Goal: Task Accomplishment & Management: Complete application form

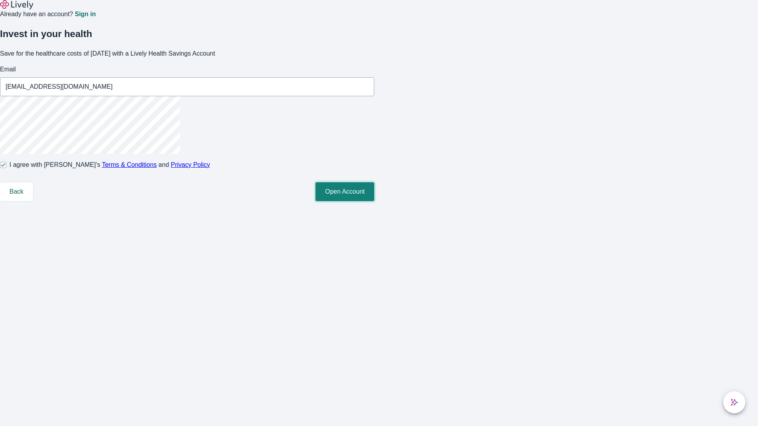
click at [374, 201] on button "Open Account" at bounding box center [344, 191] width 59 height 19
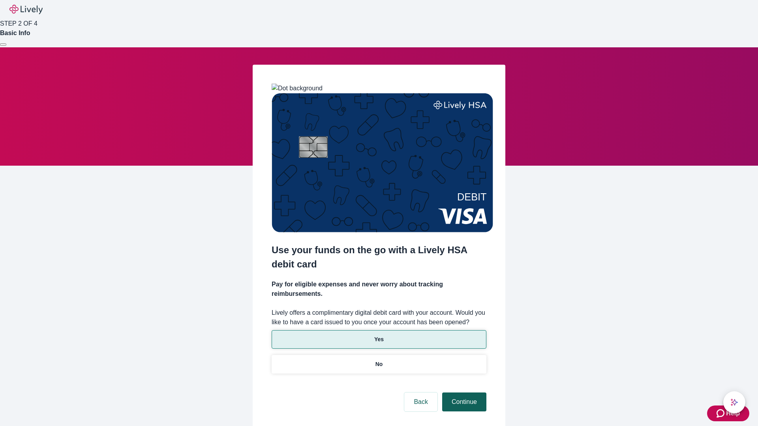
click at [378, 360] on p "No" at bounding box center [378, 364] width 7 height 8
click at [463, 393] on button "Continue" at bounding box center [464, 402] width 44 height 19
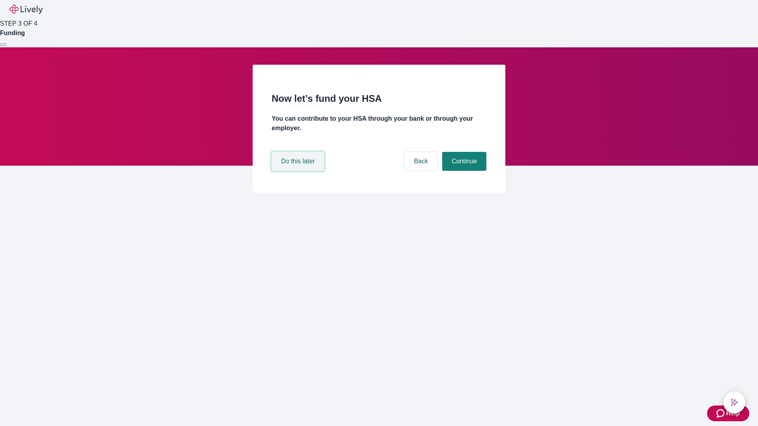
click at [299, 171] on button "Do this later" at bounding box center [297, 161] width 52 height 19
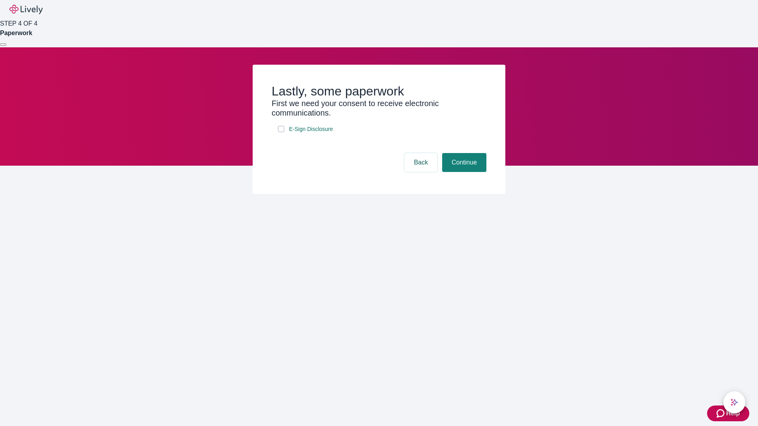
click at [281, 132] on input "E-Sign Disclosure" at bounding box center [281, 129] width 6 height 6
checkbox input "true"
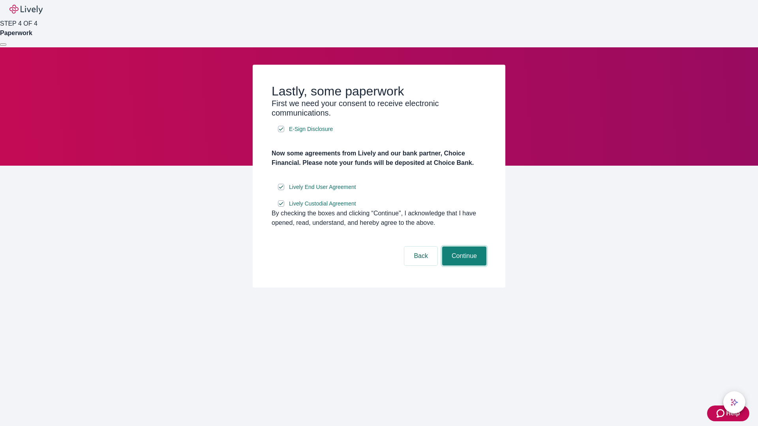
click at [463, 266] on button "Continue" at bounding box center [464, 256] width 44 height 19
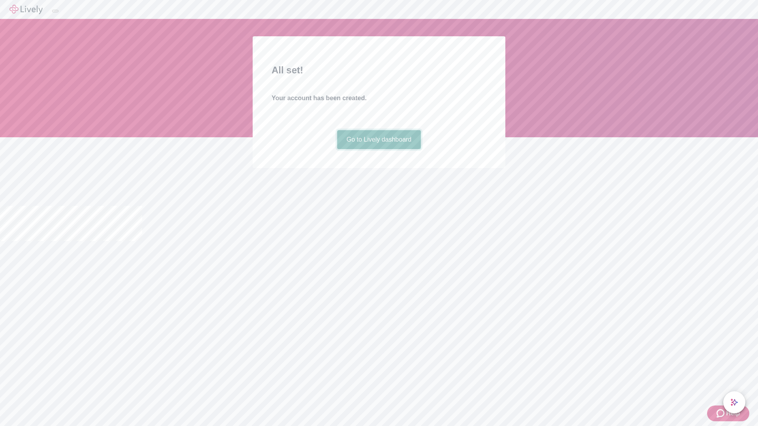
click at [378, 149] on link "Go to Lively dashboard" at bounding box center [379, 139] width 84 height 19
